Goal: Task Accomplishment & Management: Use online tool/utility

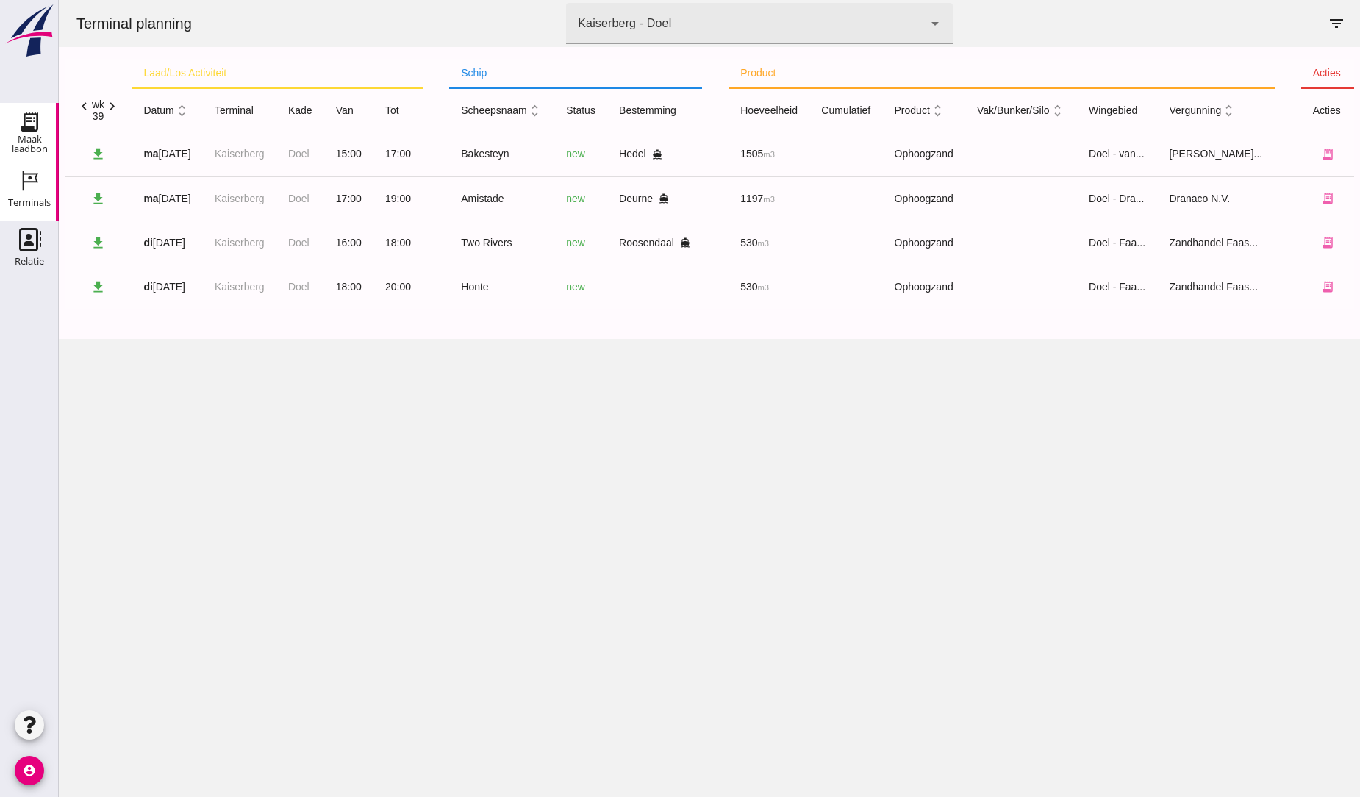
click at [24, 126] on use at bounding box center [30, 122] width 24 height 24
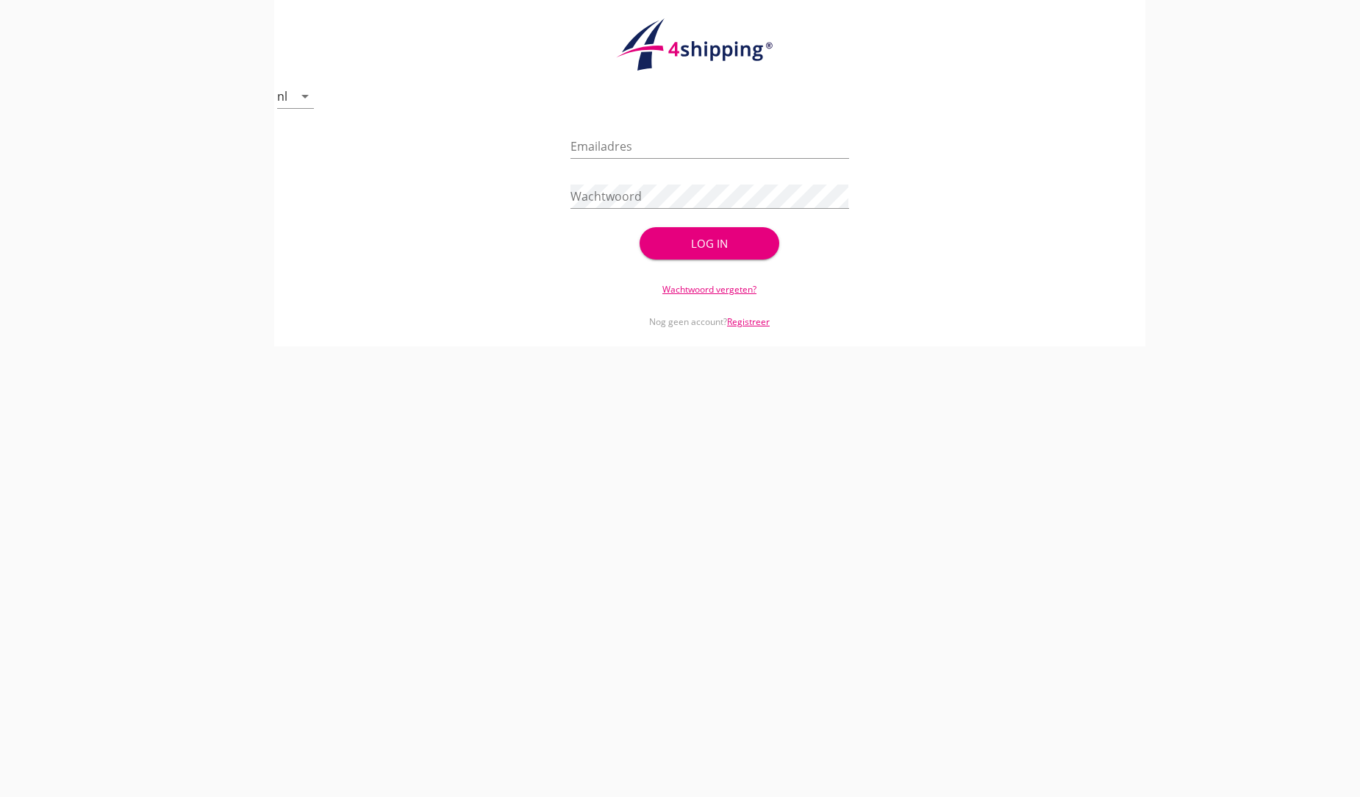
type input "[EMAIL_ADDRESS][DOMAIN_NAME]"
click at [745, 244] on div "Log in" at bounding box center [709, 243] width 93 height 17
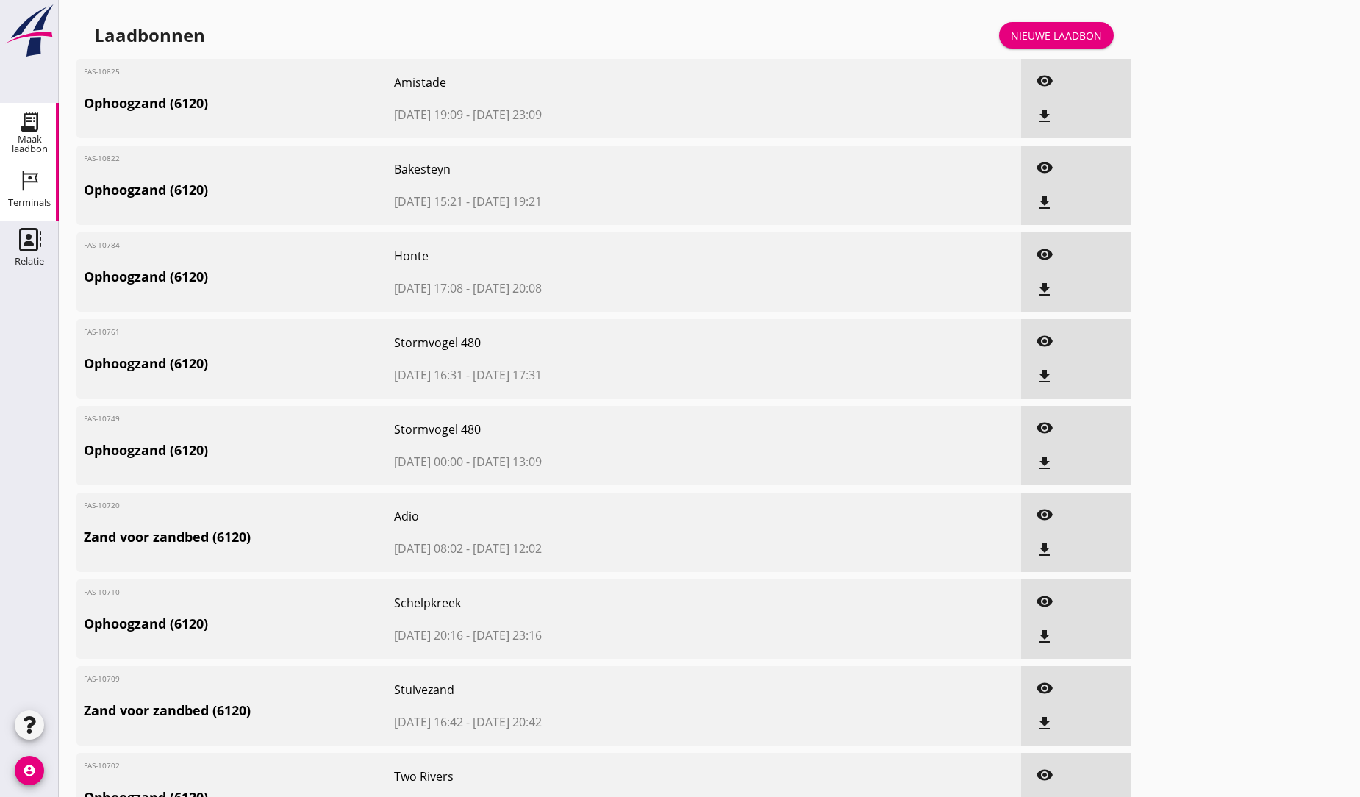
click at [22, 180] on icon "Terminals" at bounding box center [30, 181] width 24 height 24
